Goal: Task Accomplishment & Management: Manage account settings

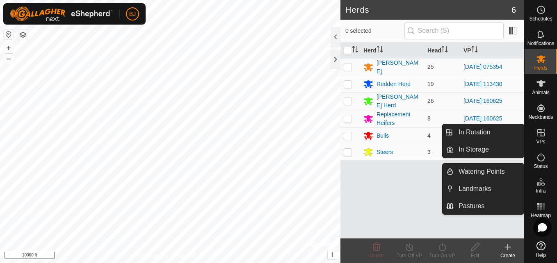
click at [535, 179] on es-infrastructure-svg-icon at bounding box center [540, 181] width 15 height 13
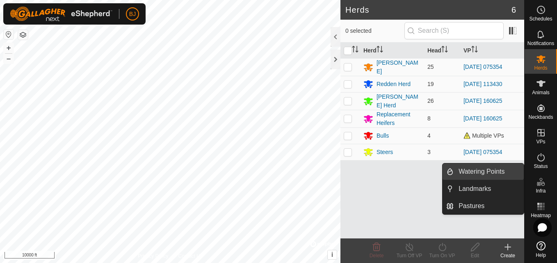
click at [506, 175] on link "Watering Points" at bounding box center [488, 172] width 70 height 16
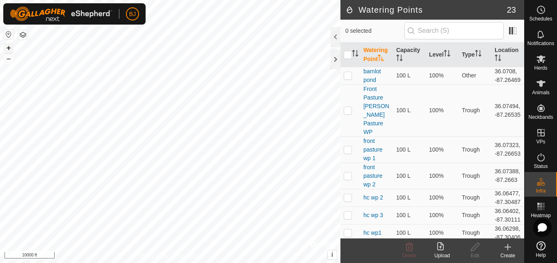
click at [7, 47] on button "+" at bounding box center [9, 48] width 10 height 10
click at [7, 48] on button "+" at bounding box center [9, 48] width 10 height 10
click at [7, 47] on button "+" at bounding box center [9, 48] width 10 height 10
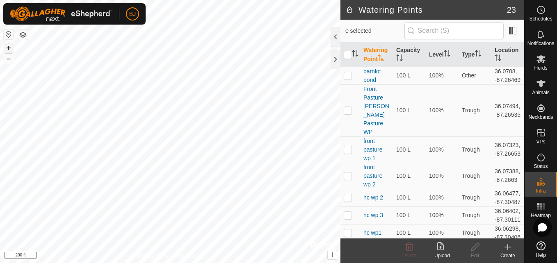
click at [9, 51] on button "+" at bounding box center [9, 48] width 10 height 10
checkbox input "true"
click at [479, 252] on div "Edit" at bounding box center [474, 255] width 33 height 7
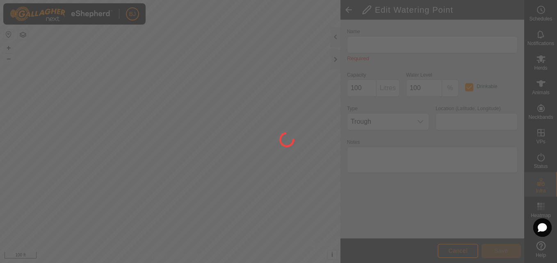
type input "wp in working pen"
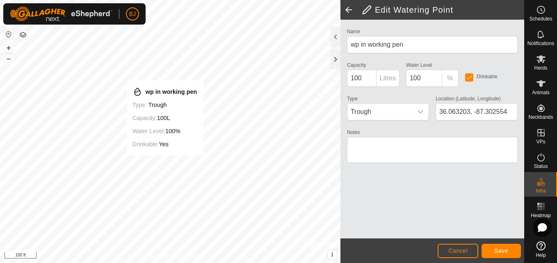
type input "36.063181, -87.302541"
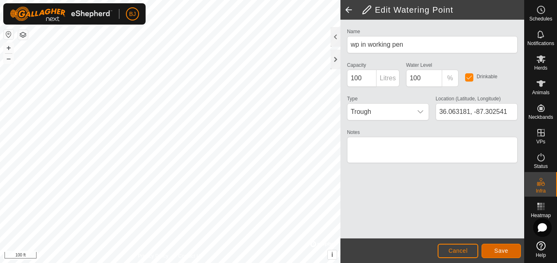
click at [489, 255] on button "Save" at bounding box center [500, 251] width 39 height 14
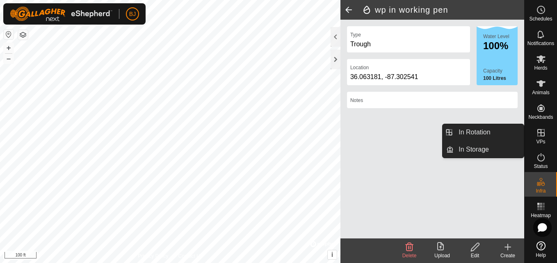
click at [538, 139] on span "VPs" at bounding box center [540, 141] width 9 height 5
click at [509, 129] on link "In Rotation" at bounding box center [488, 132] width 70 height 16
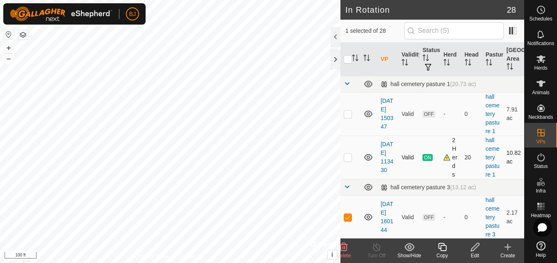
checkbox input "false"
checkbox input "true"
click at [476, 248] on icon at bounding box center [474, 247] width 8 height 8
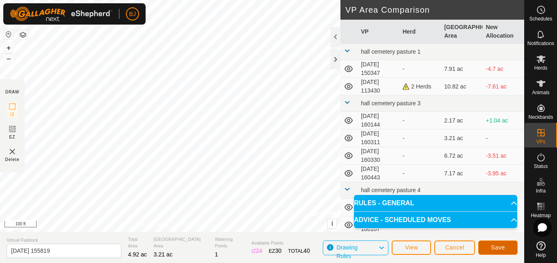
click at [483, 244] on button "Save" at bounding box center [497, 248] width 39 height 14
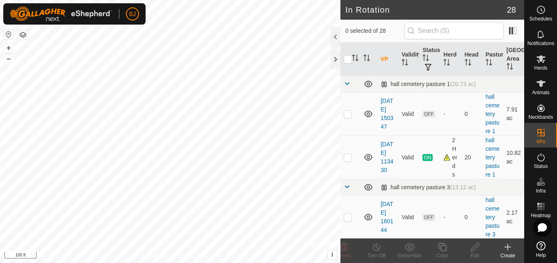
checkbox input "true"
